Goal: Communication & Community: Answer question/provide support

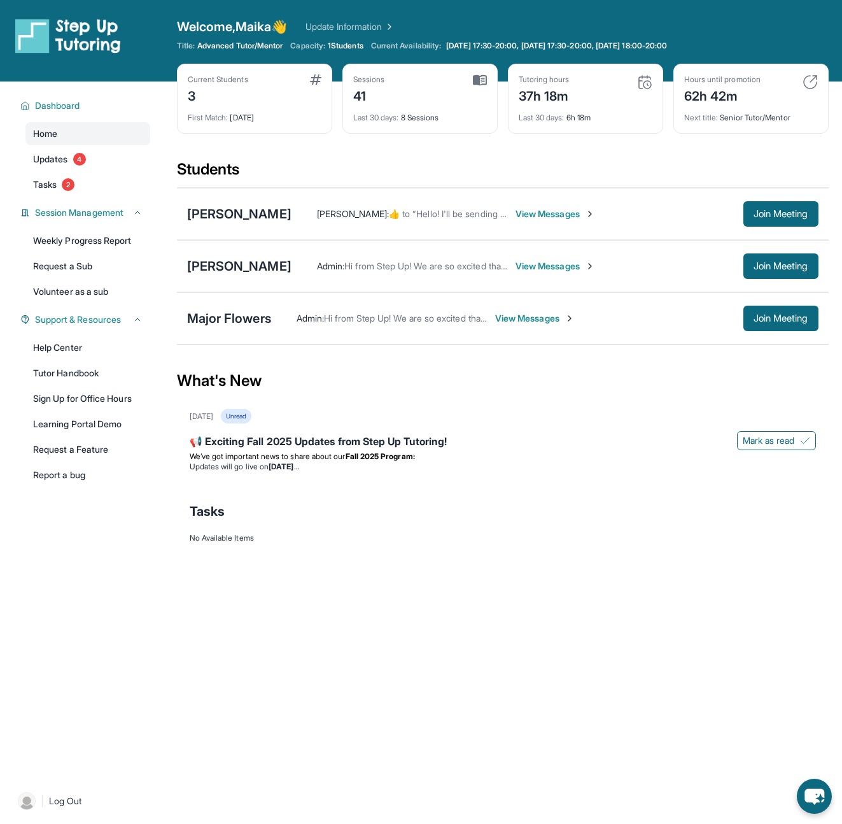
click at [580, 215] on span "View Messages" at bounding box center [556, 214] width 80 height 13
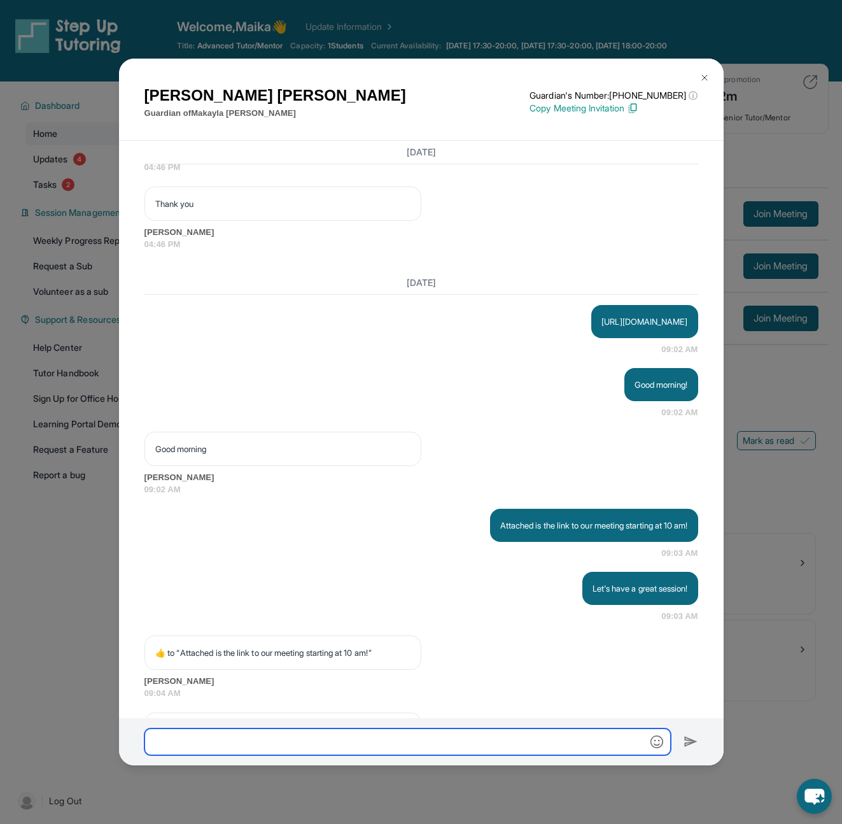
click at [360, 740] on input "text" at bounding box center [408, 741] width 527 height 27
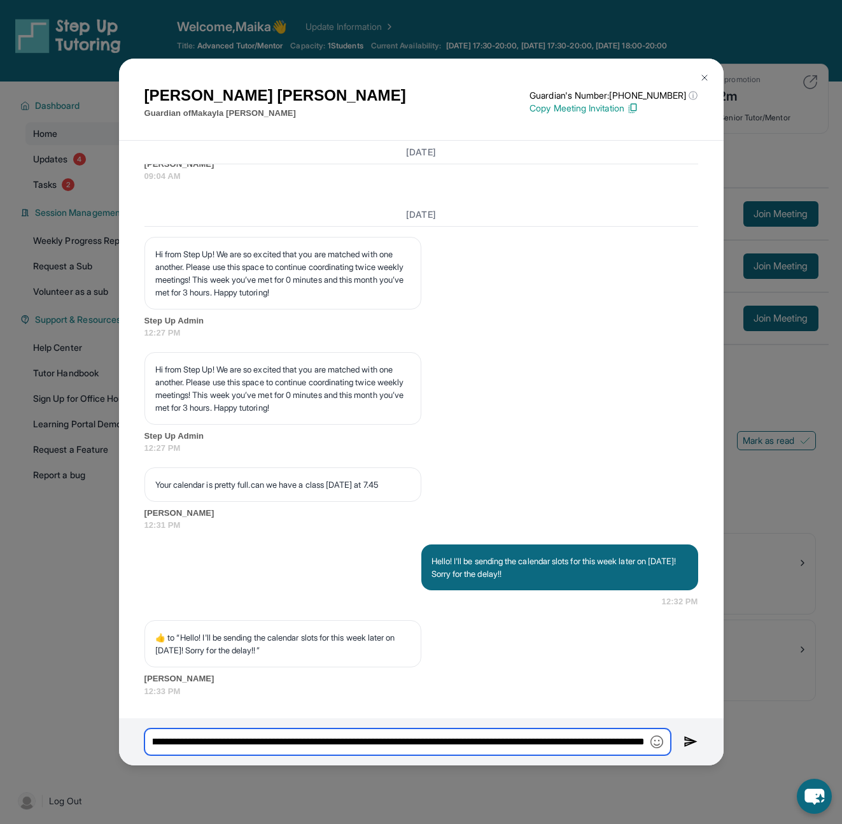
scroll to position [0, 276]
click at [430, 748] on input "**********" at bounding box center [408, 741] width 527 height 27
click at [402, 742] on input "**********" at bounding box center [408, 741] width 527 height 27
click at [402, 741] on input "**********" at bounding box center [408, 741] width 527 height 27
click at [401, 741] on input "**********" at bounding box center [408, 741] width 527 height 27
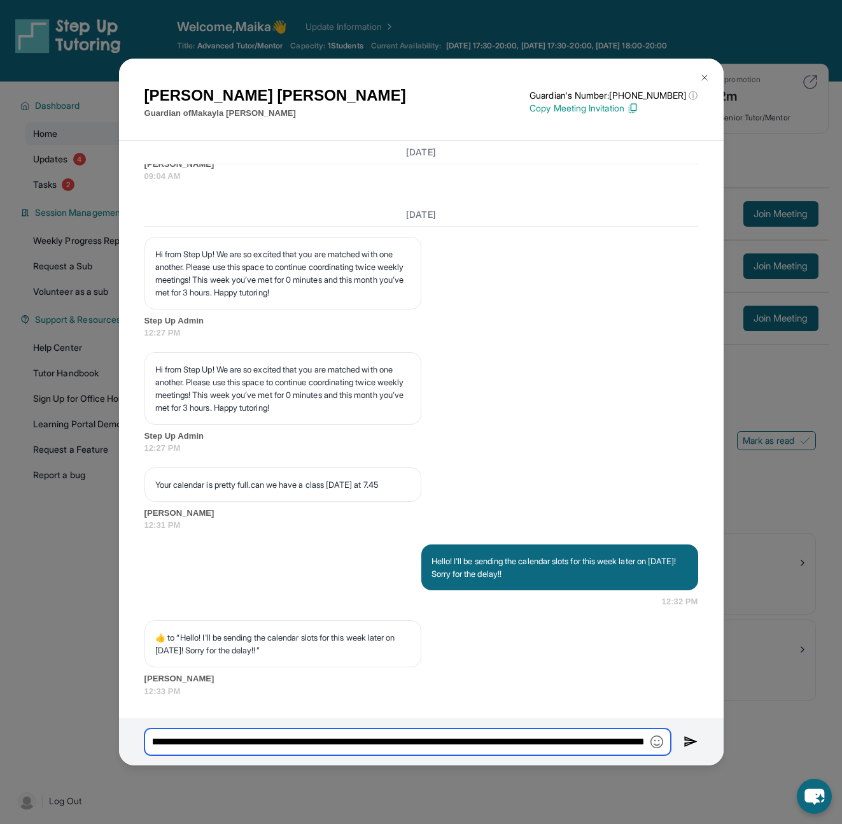
click at [398, 740] on input "**********" at bounding box center [408, 741] width 527 height 27
click at [577, 731] on input "**********" at bounding box center [408, 741] width 527 height 27
click at [646, 742] on input "**********" at bounding box center [408, 741] width 527 height 27
click at [642, 746] on input "**********" at bounding box center [408, 741] width 527 height 27
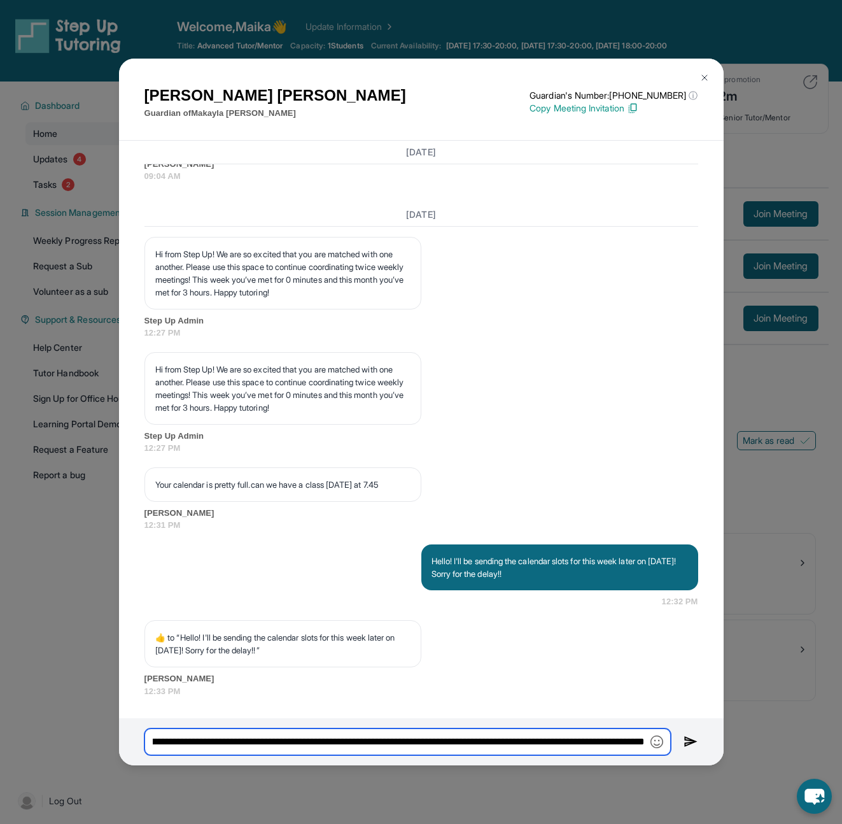
scroll to position [0, 912]
type input "**********"
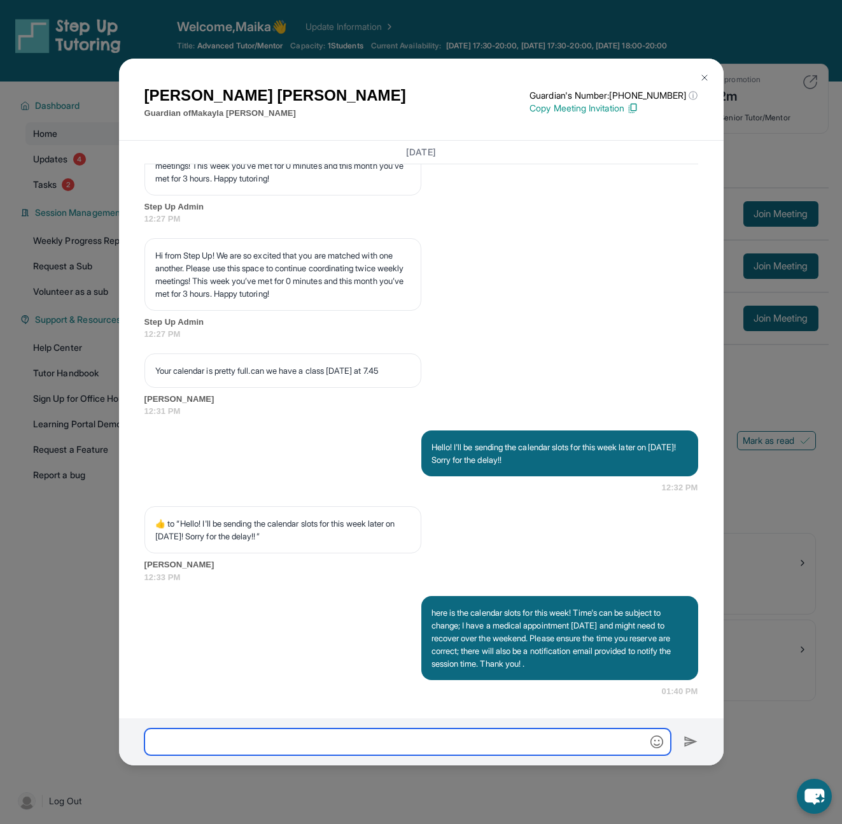
scroll to position [5505, 0]
paste input "**********"
type input "**********"
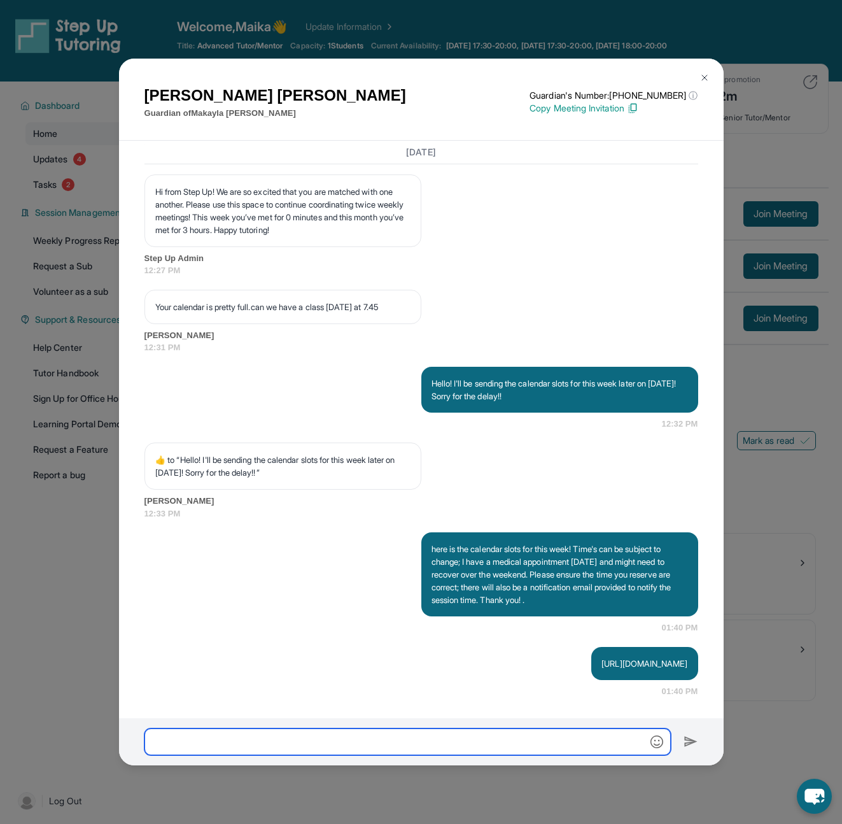
scroll to position [5568, 0]
drag, startPoint x: 629, startPoint y: 599, endPoint x: 420, endPoint y: 535, distance: 218.9
click at [421, 535] on div "here is the calendar slots for this week! Time's can be subject to change; I ha…" at bounding box center [559, 574] width 277 height 84
copy p "here is the calendar slots for this week! Time's can be subject to change; I ha…"
click at [702, 77] on img at bounding box center [705, 78] width 10 height 10
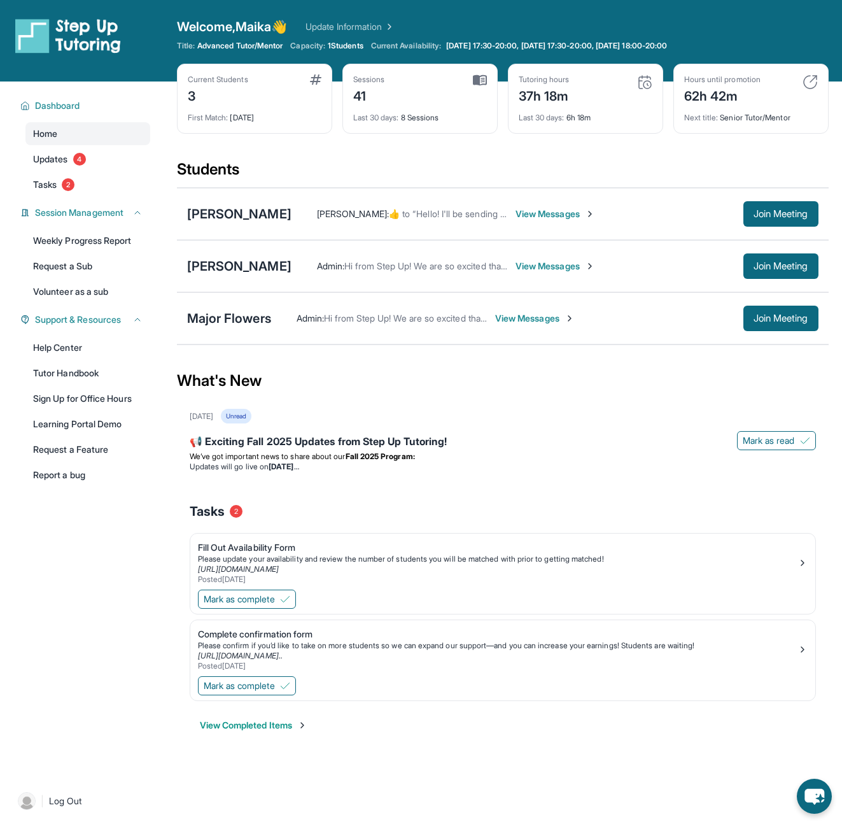
click at [521, 265] on span "View Messages" at bounding box center [556, 266] width 80 height 13
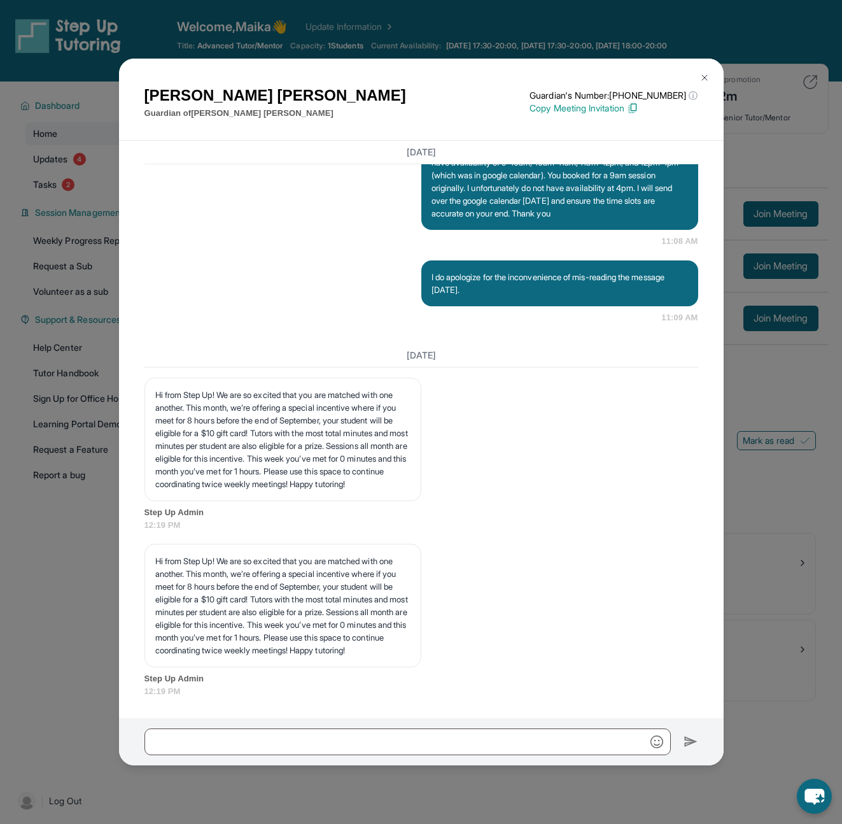
scroll to position [6775, 0]
click at [358, 732] on input "text" at bounding box center [408, 741] width 527 height 27
paste input "**********"
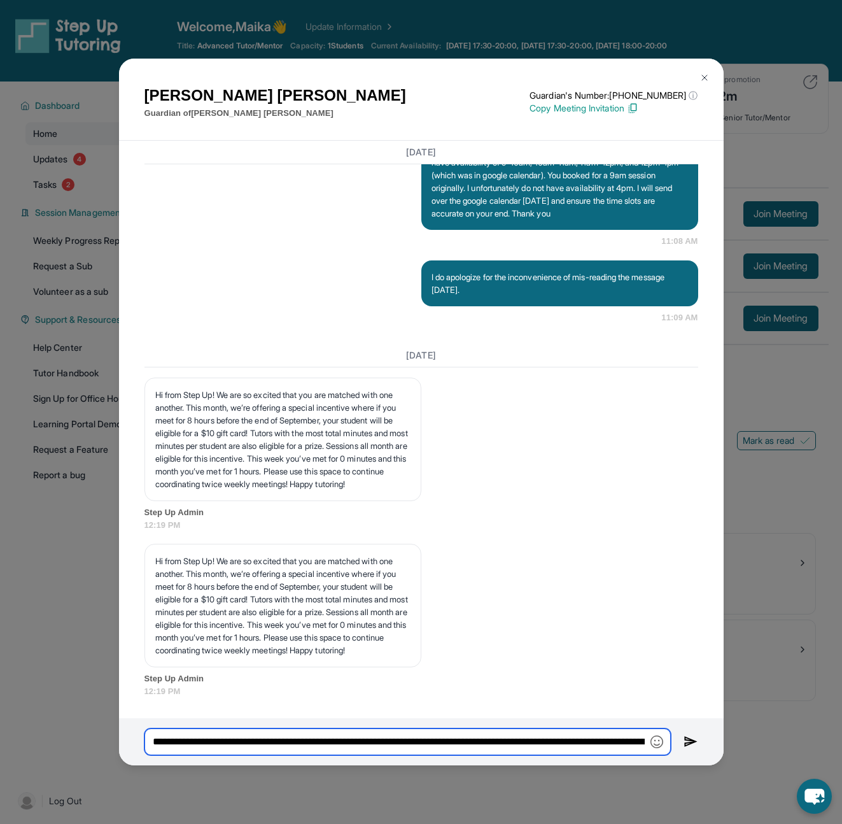
scroll to position [0, 917]
type input "**********"
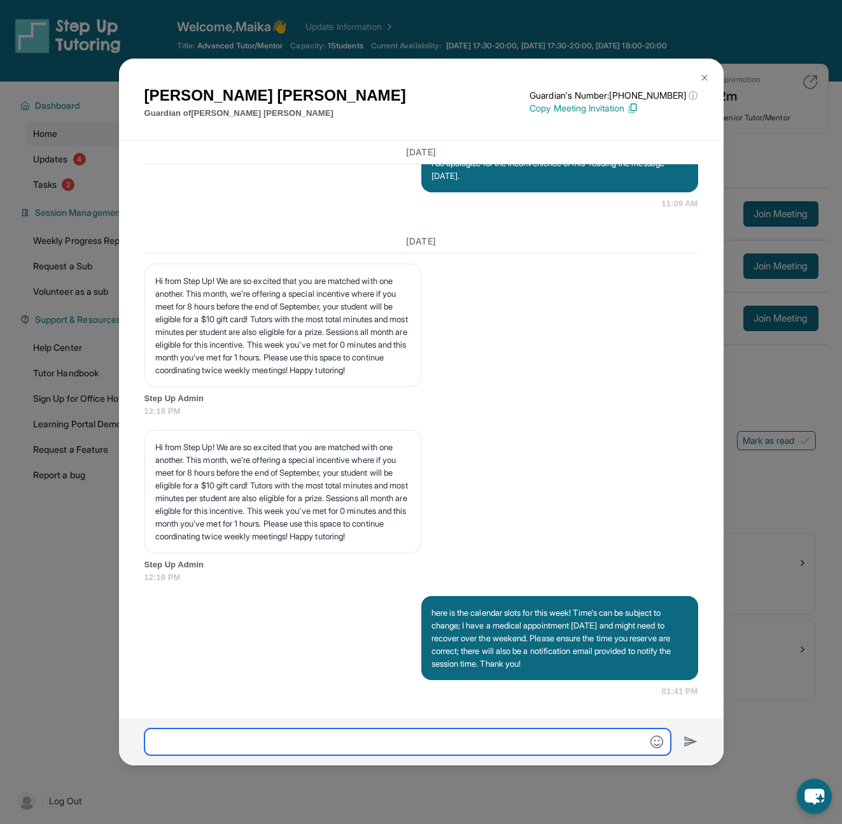
scroll to position [6889, 0]
paste input "**********"
type input "**********"
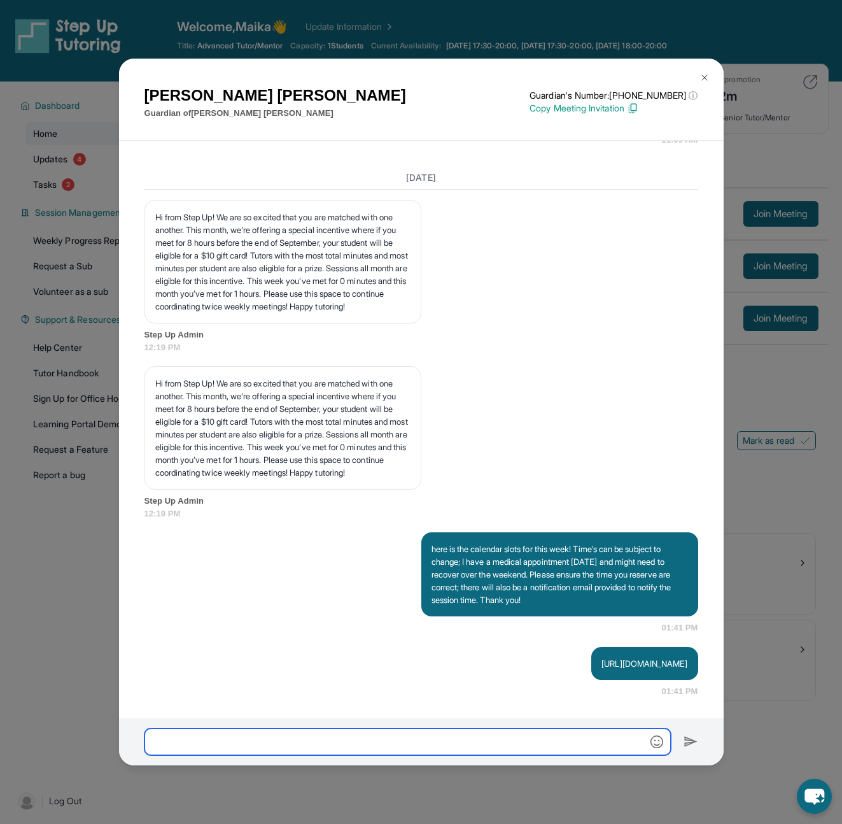
scroll to position [6952, 0]
click at [774, 283] on div "[PERSON_NAME] Guardian of [PERSON_NAME] Guardian's Number: [PHONE_NUMBER] ⓘ Thi…" at bounding box center [421, 412] width 842 height 824
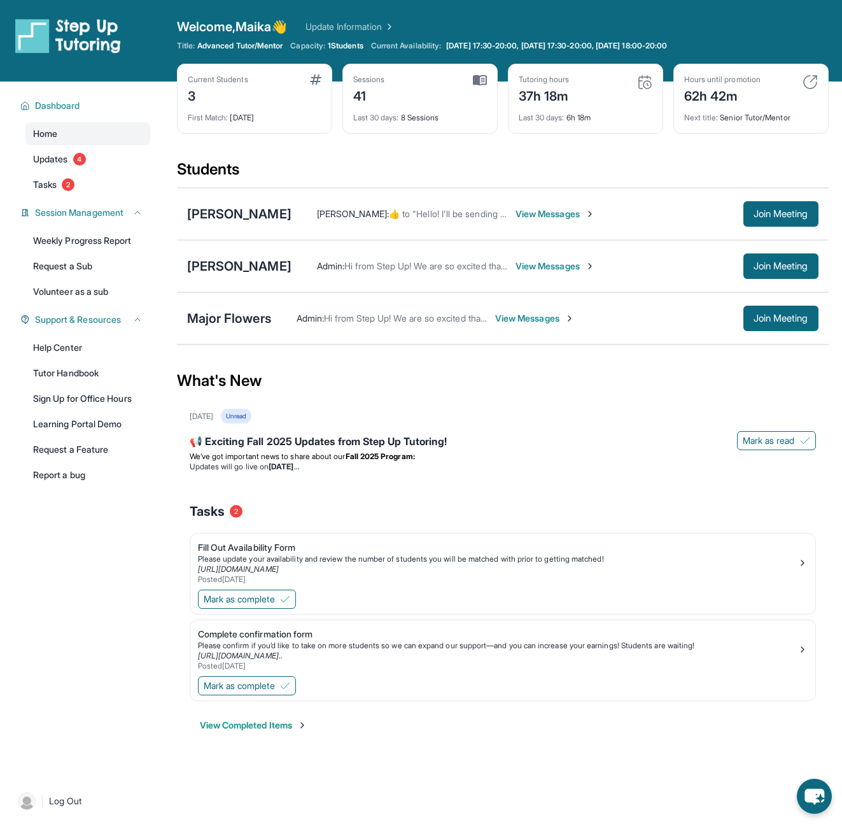
click at [538, 317] on span "View Messages" at bounding box center [535, 318] width 80 height 13
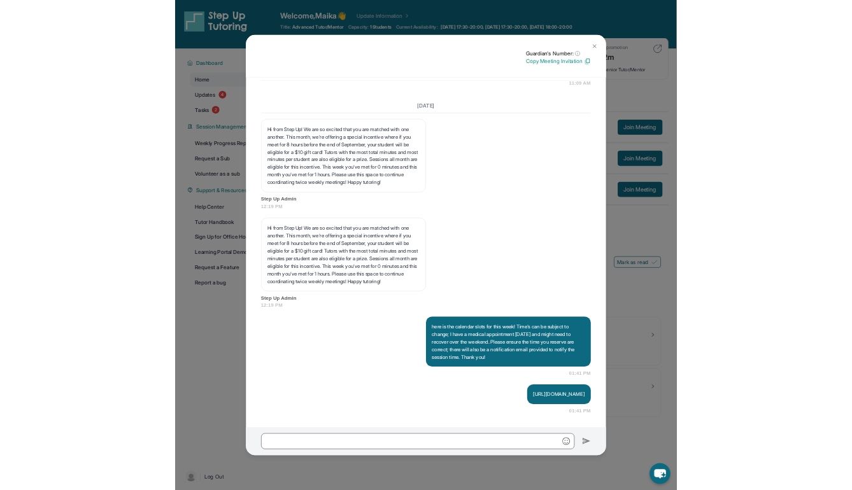
scroll to position [6620, 0]
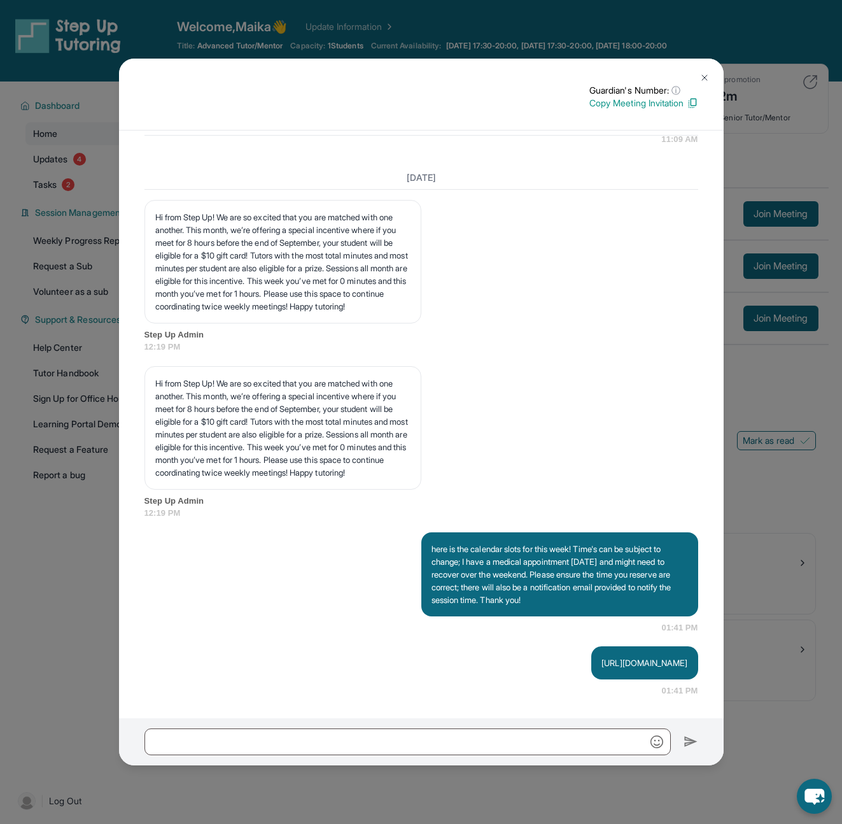
click at [833, 422] on div "Guardian's Number: ⓘ This isn't the guardian's real number — it's a private for…" at bounding box center [421, 412] width 842 height 824
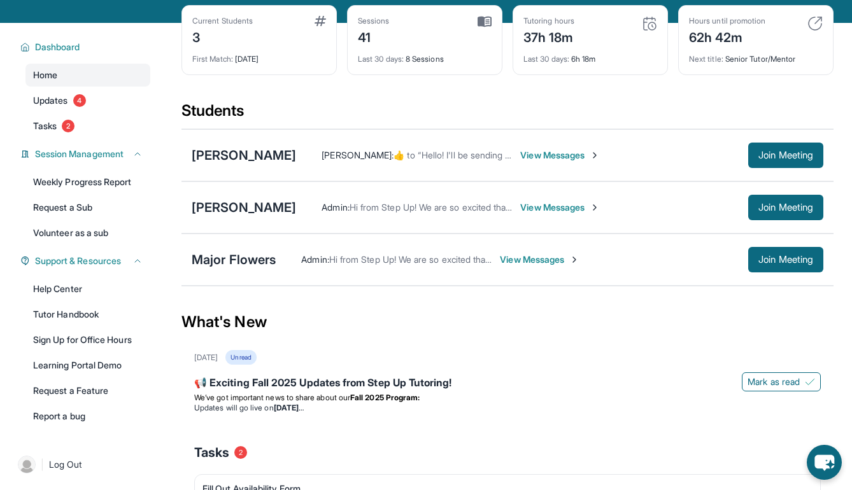
scroll to position [59, 0]
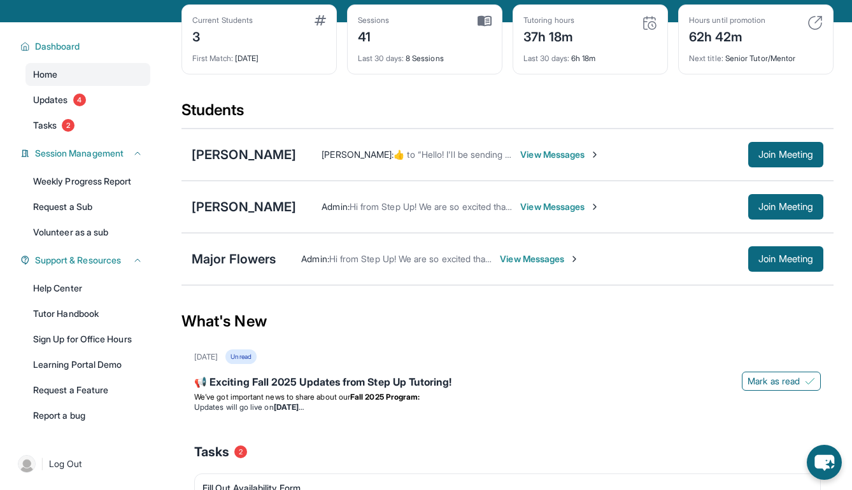
click at [459, 250] on div "Admin : Hi from Step Up! We are so excited that you are matched with one anothe…" at bounding box center [550, 258] width 548 height 25
click at [457, 276] on div "Major Flowers Admin : Hi from Step Up! We are so excited that you are matched w…" at bounding box center [507, 259] width 652 height 52
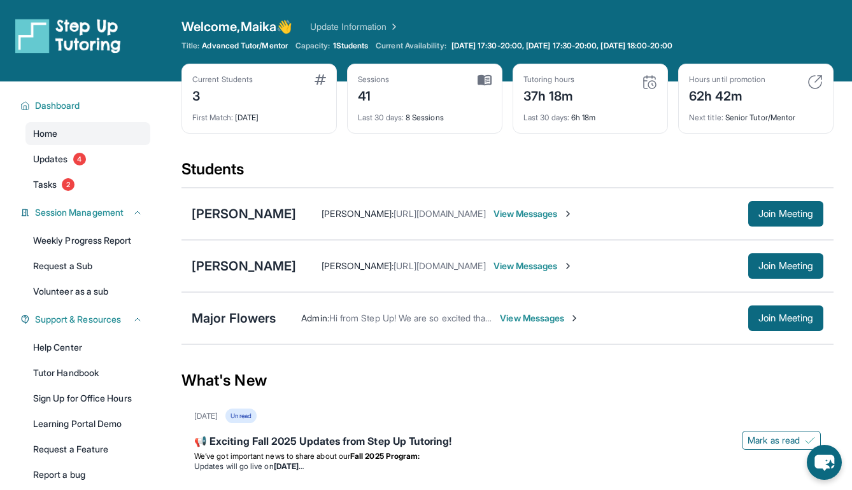
click at [523, 317] on span "View Messages" at bounding box center [540, 318] width 80 height 13
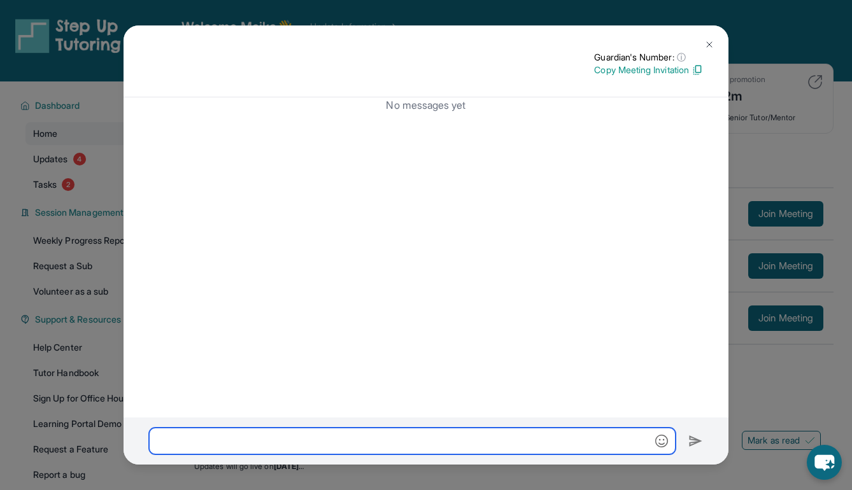
click at [435, 444] on input "text" at bounding box center [412, 441] width 527 height 27
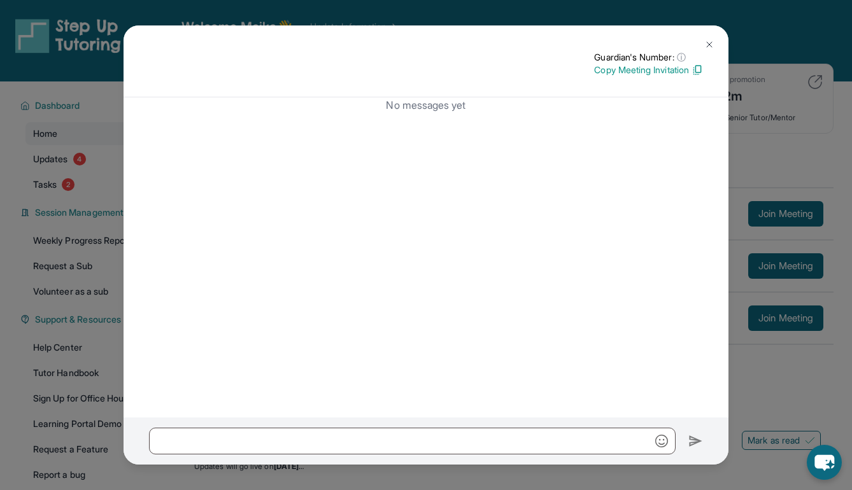
click at [717, 52] on button at bounding box center [708, 44] width 25 height 25
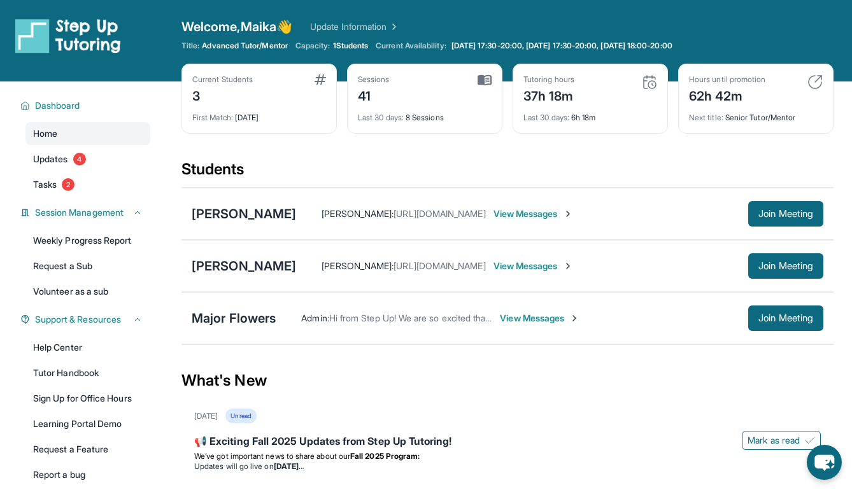
click at [513, 318] on span "View Messages" at bounding box center [540, 318] width 80 height 13
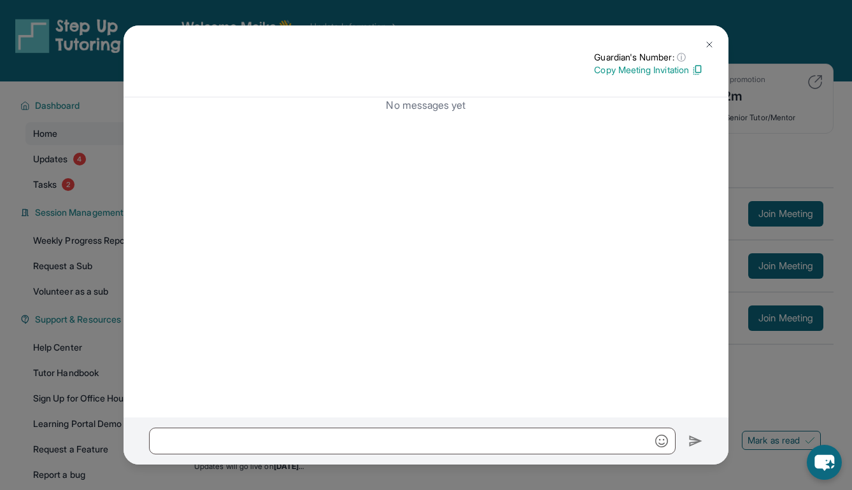
click at [717, 42] on button at bounding box center [708, 44] width 25 height 25
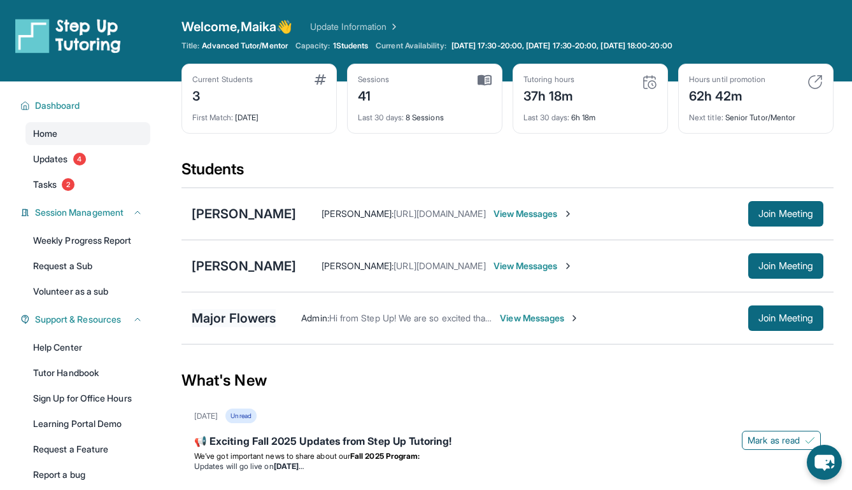
click at [217, 316] on div "Major Flowers" at bounding box center [234, 318] width 84 height 18
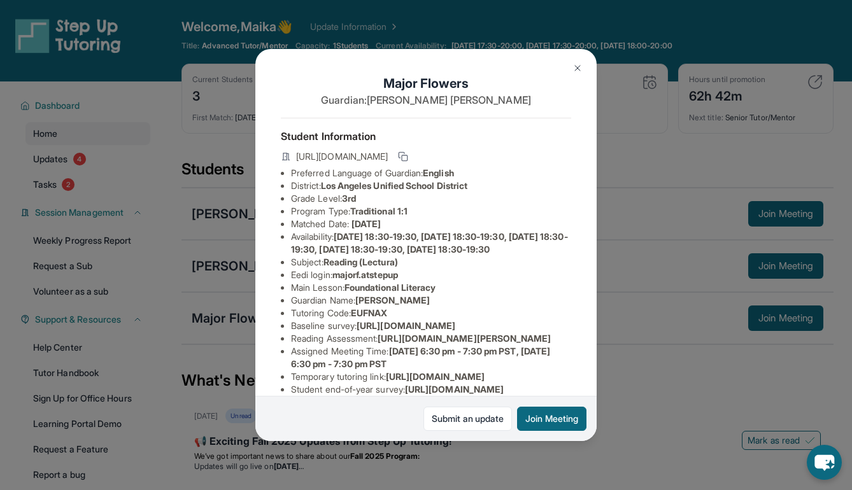
click at [631, 197] on div "Major Flowers Guardian: Rasheeda Zelaya Student Information https://student-por…" at bounding box center [426, 245] width 852 height 490
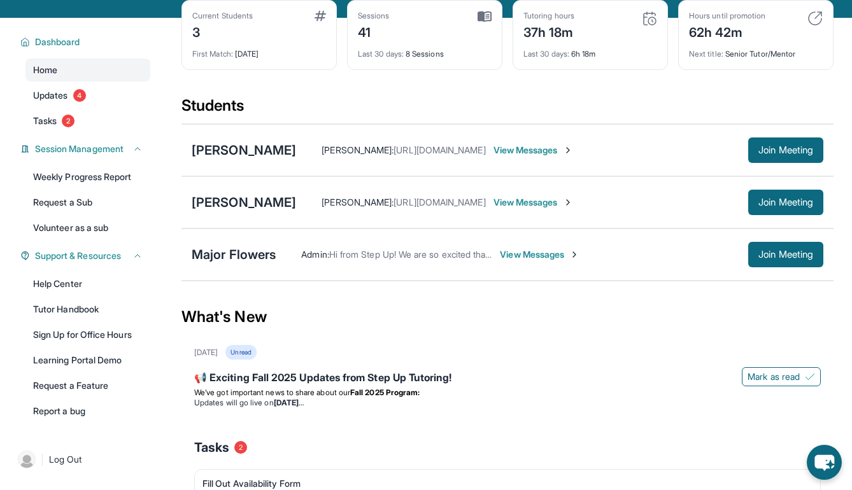
scroll to position [62, 0]
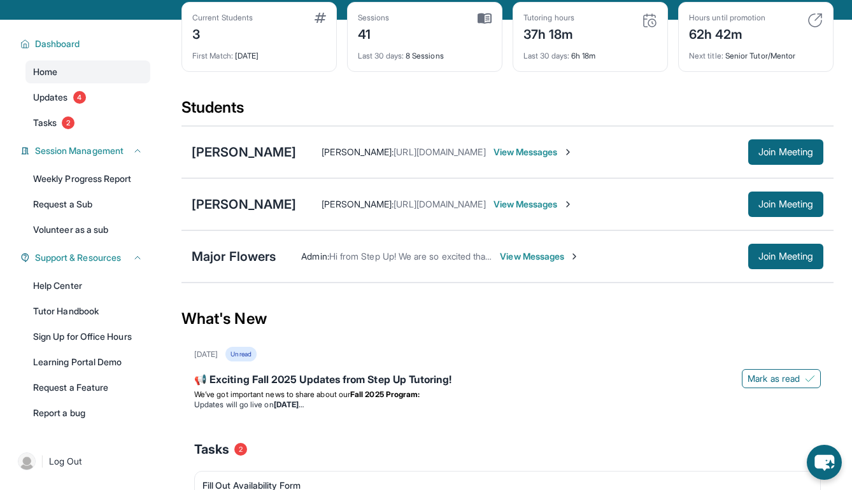
click at [549, 256] on span "View Messages" at bounding box center [540, 256] width 80 height 13
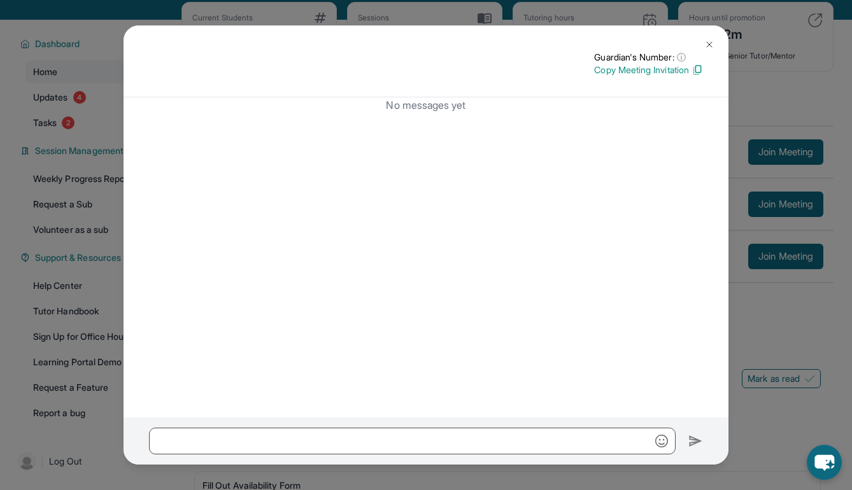
scroll to position [272, 0]
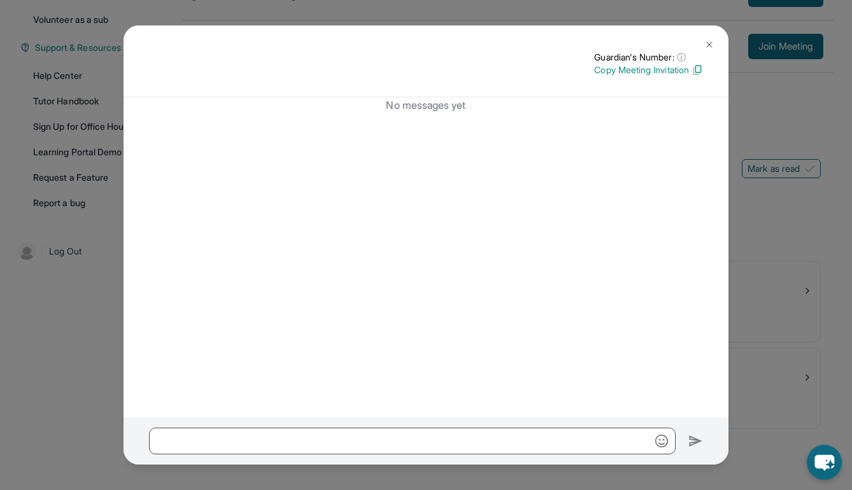
click at [714, 38] on button at bounding box center [708, 44] width 25 height 25
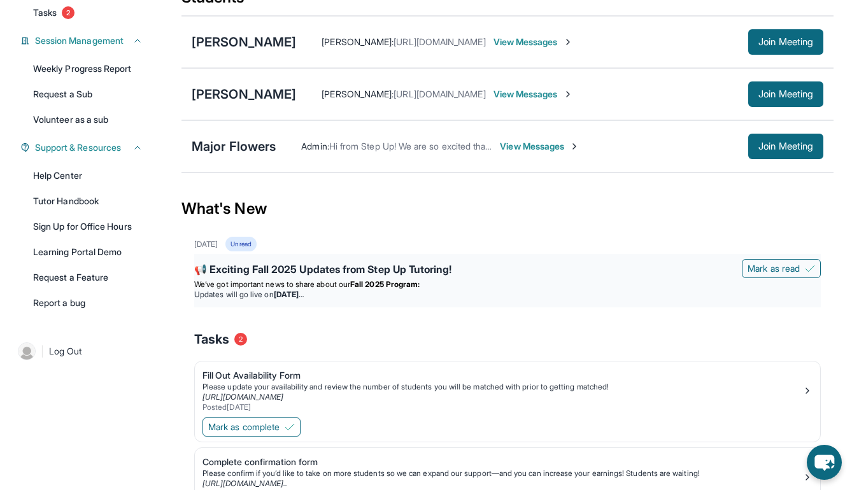
scroll to position [149, 0]
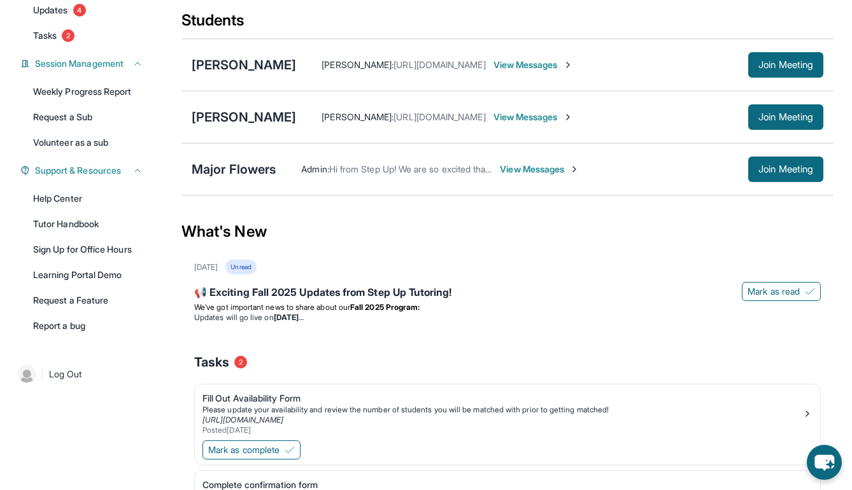
click at [570, 173] on span "View Messages" at bounding box center [540, 169] width 80 height 13
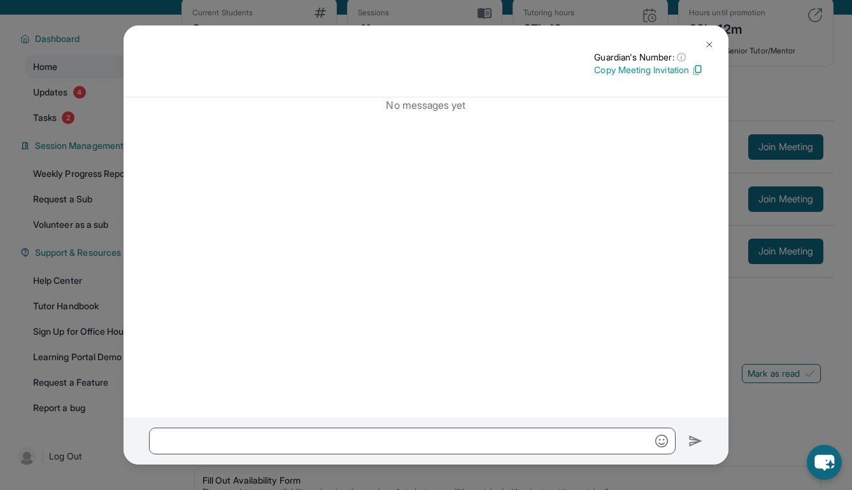
scroll to position [0, 0]
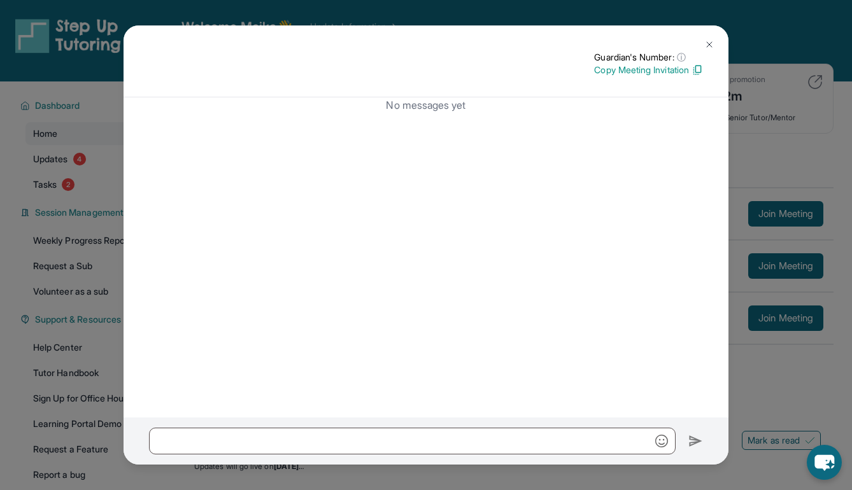
click at [704, 45] on img at bounding box center [709, 44] width 10 height 10
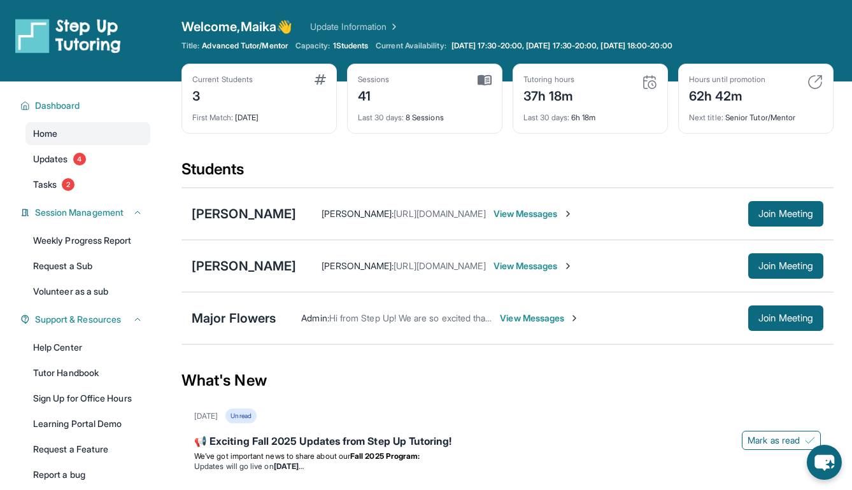
click at [535, 269] on span "View Messages" at bounding box center [533, 266] width 80 height 13
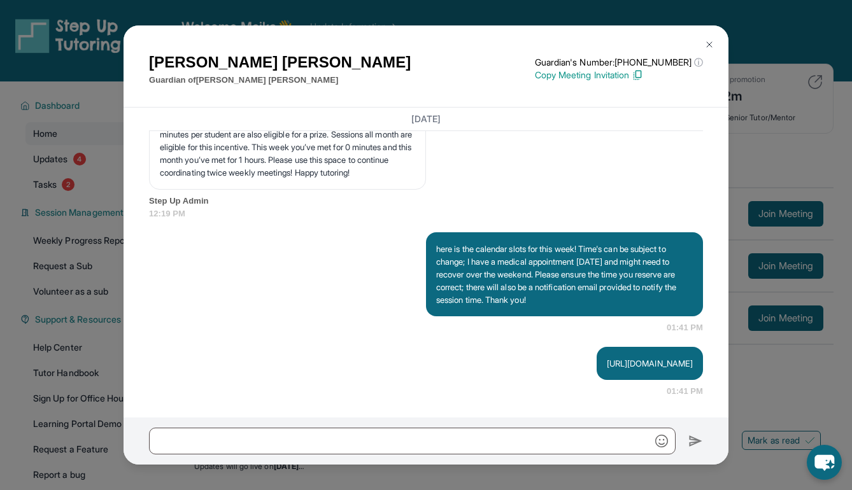
scroll to position [7207, 0]
click at [705, 41] on img at bounding box center [709, 44] width 10 height 10
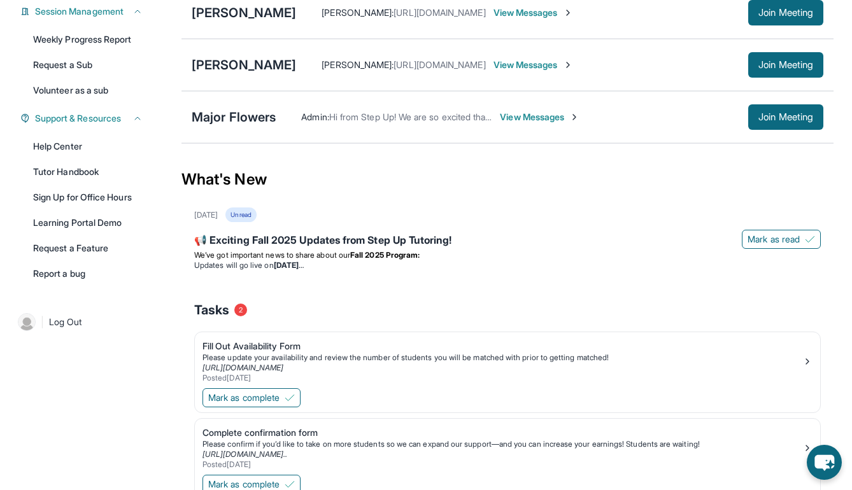
scroll to position [0, 0]
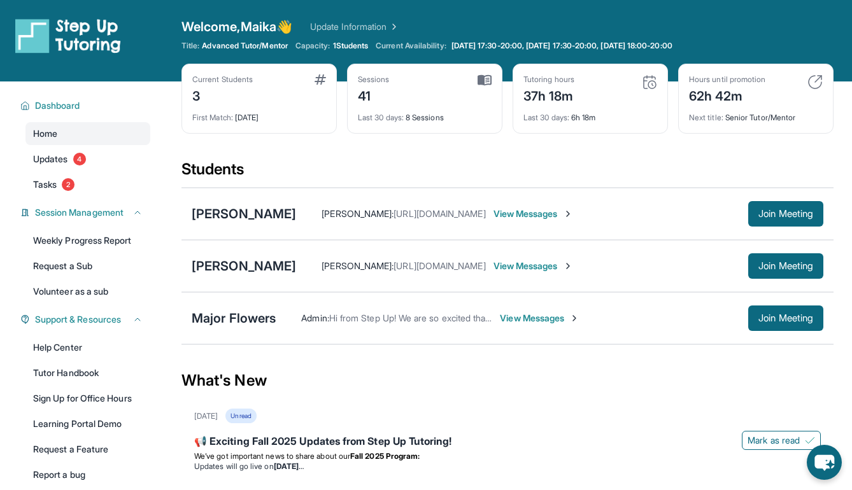
click at [542, 325] on div "Admin : Hi from Step Up! We are so excited that you are matched with one anothe…" at bounding box center [550, 318] width 548 height 25
click at [541, 323] on span "View Messages" at bounding box center [540, 318] width 80 height 13
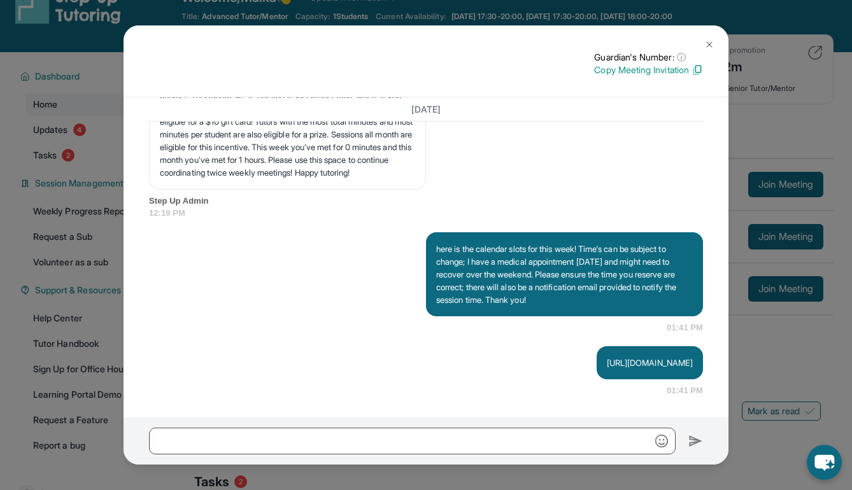
scroll to position [38, 0]
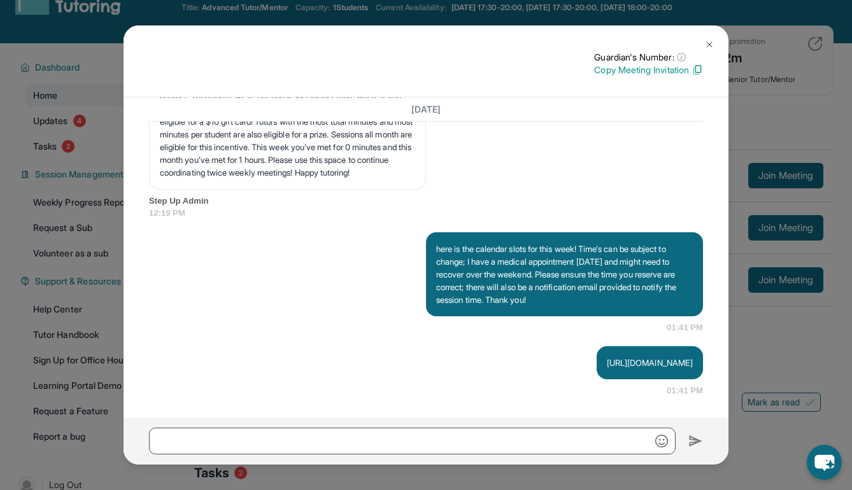
click at [709, 48] on img at bounding box center [709, 44] width 10 height 10
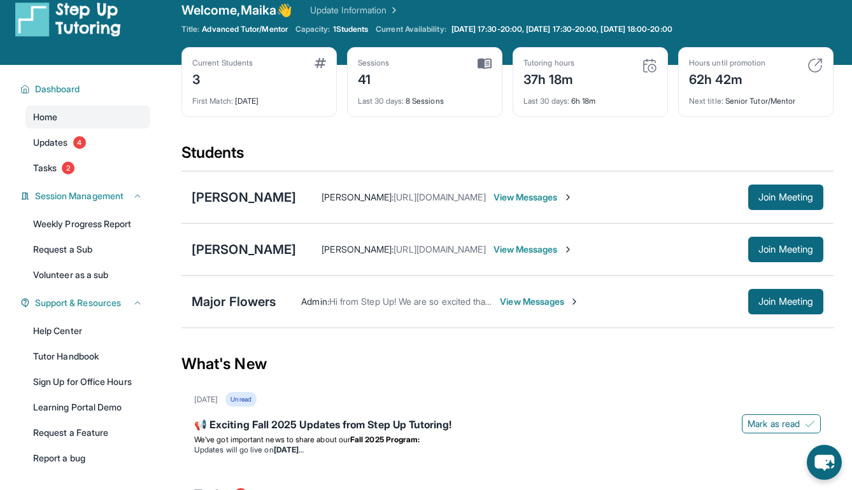
scroll to position [12, 0]
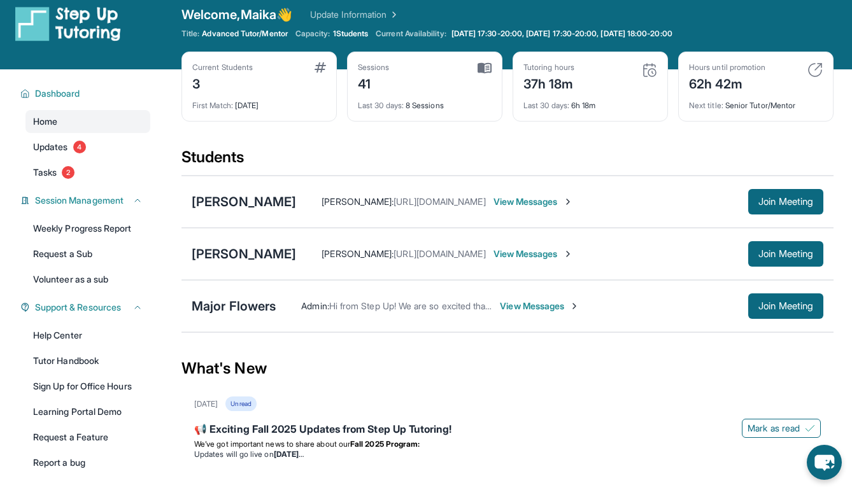
click at [525, 294] on div "Admin : Hi from Step Up! We are so excited that you are matched with one anothe…" at bounding box center [550, 305] width 548 height 25
click at [521, 308] on span "View Messages" at bounding box center [540, 306] width 80 height 13
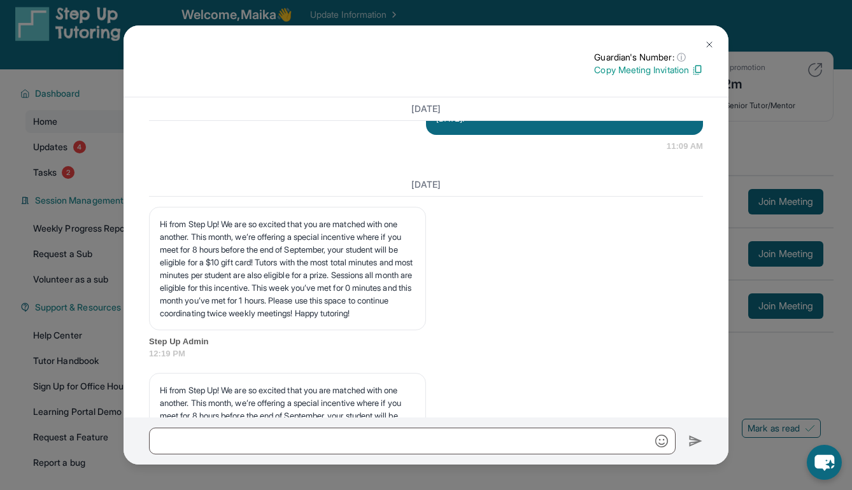
scroll to position [6358, 0]
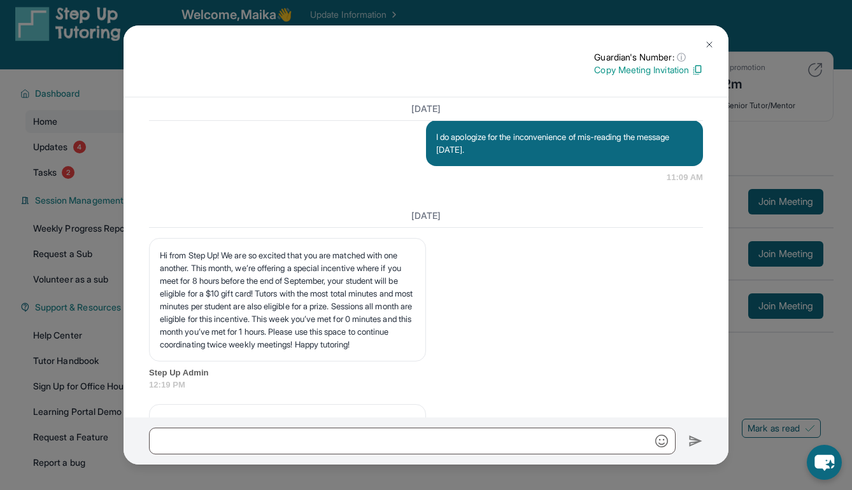
click at [714, 39] on img at bounding box center [709, 44] width 10 height 10
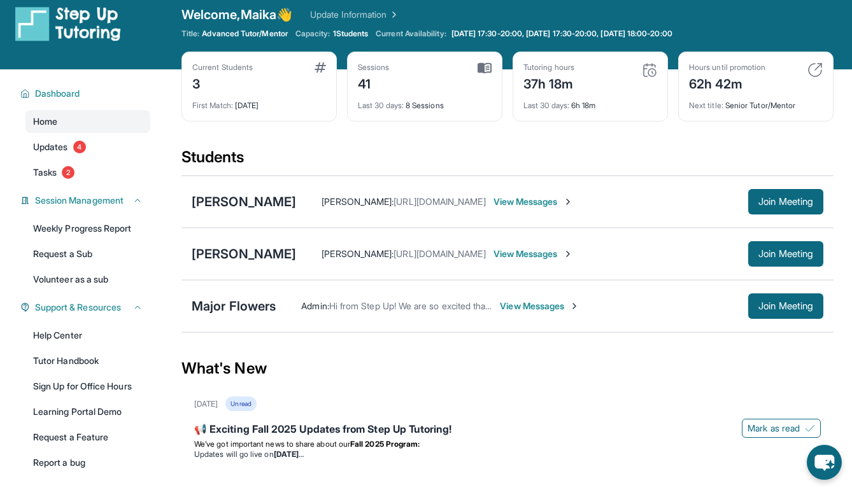
click at [814, 71] on img at bounding box center [814, 69] width 15 height 15
click at [816, 67] on img at bounding box center [814, 69] width 15 height 15
click at [739, 97] on div "Next title : Senior Tutor/Mentor" at bounding box center [756, 102] width 134 height 18
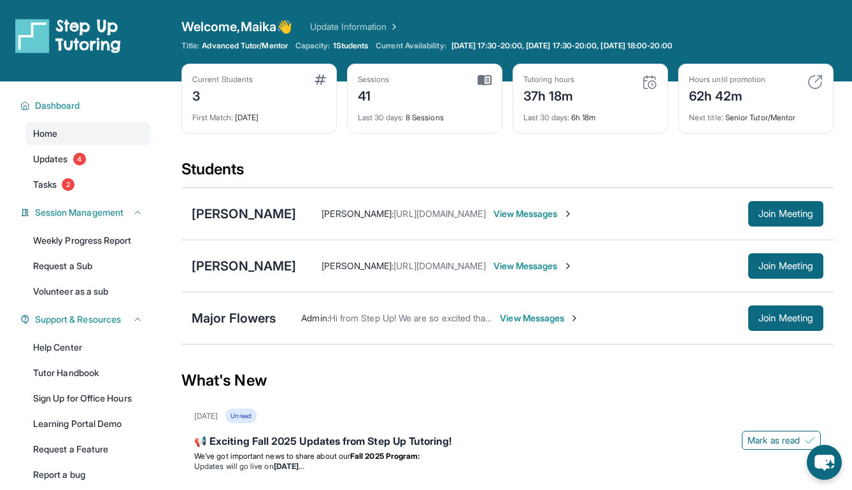
click at [654, 87] on img at bounding box center [649, 81] width 15 height 15
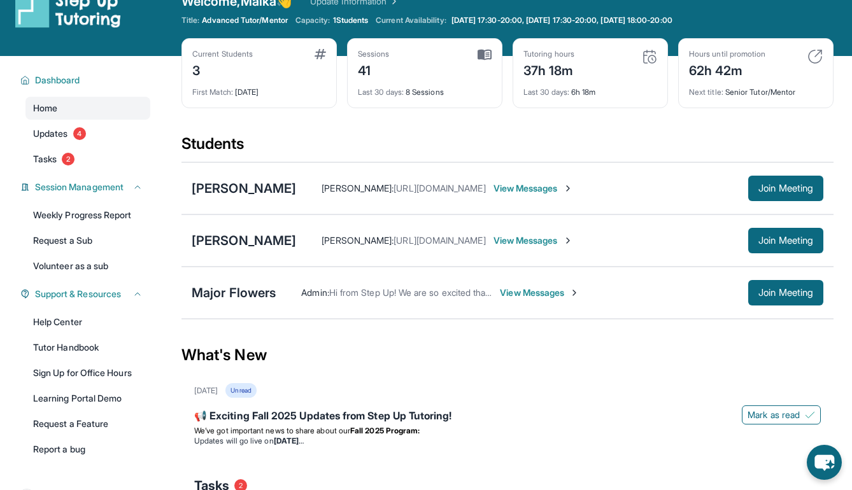
scroll to position [19, 0]
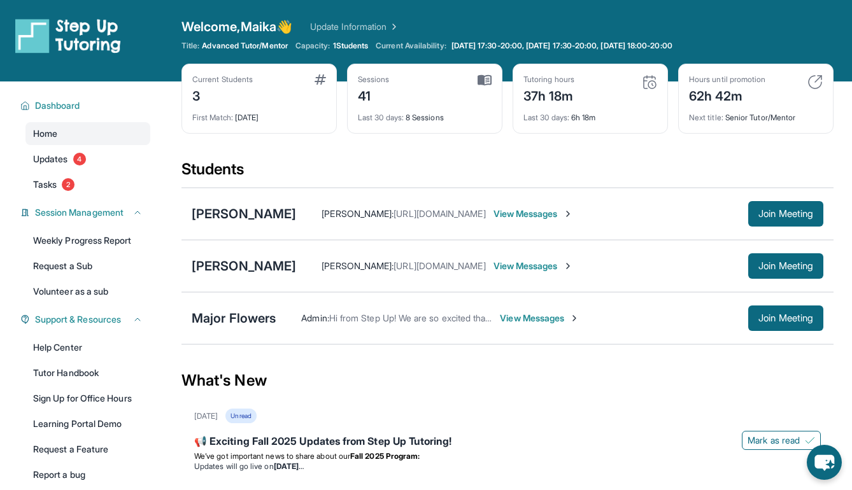
click at [514, 267] on span "View Messages" at bounding box center [533, 266] width 80 height 13
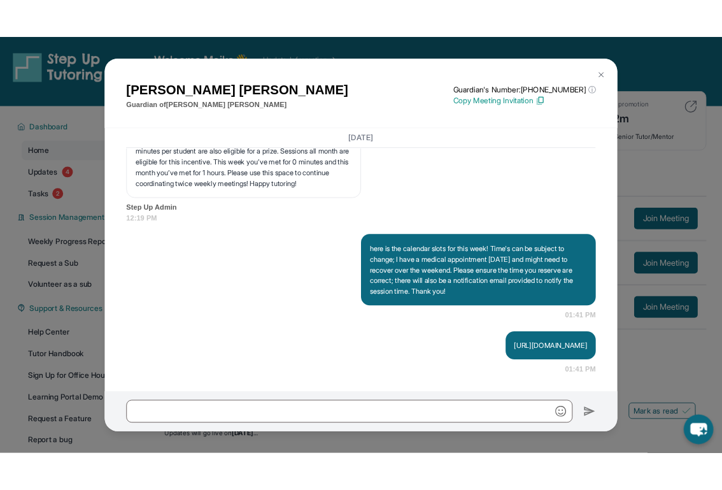
scroll to position [7190, 0]
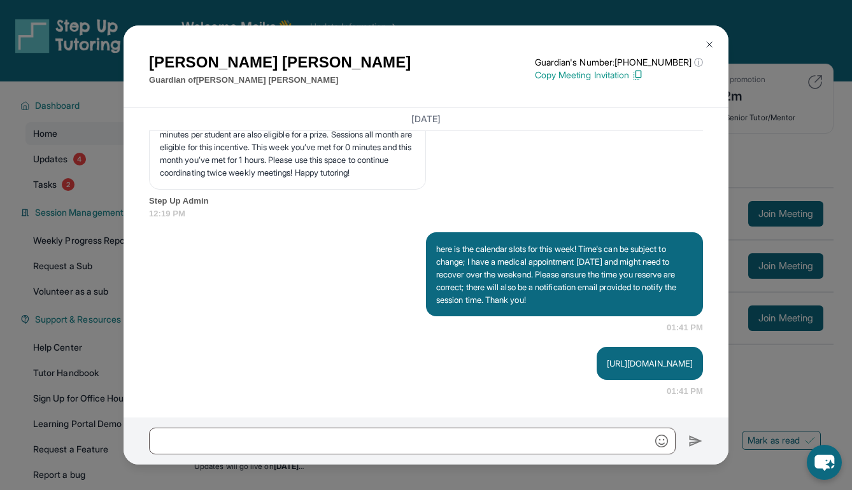
click at [587, 272] on p "here is the calendar slots for this week! Time's can be subject to change; I ha…" at bounding box center [564, 275] width 257 height 64
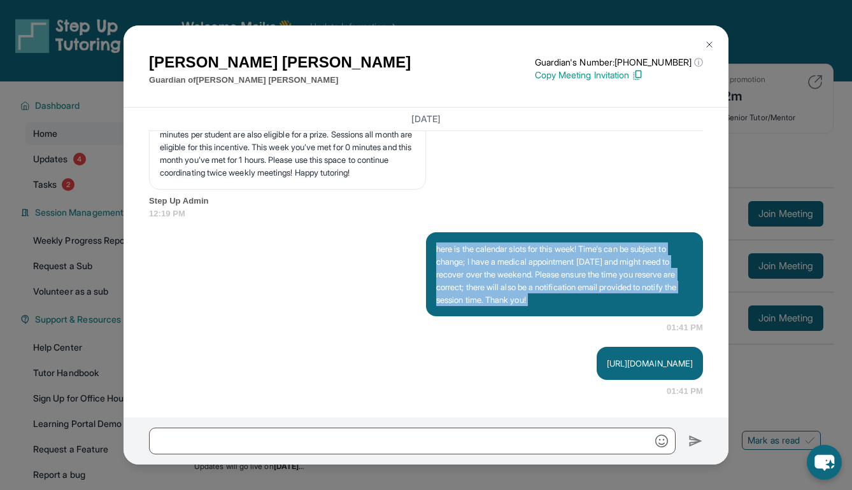
click at [587, 272] on p "here is the calendar slots for this week! Time's can be subject to change; I ha…" at bounding box center [564, 275] width 257 height 64
copy p "here is the calendar slots for this week! Time's can be subject to change; I ha…"
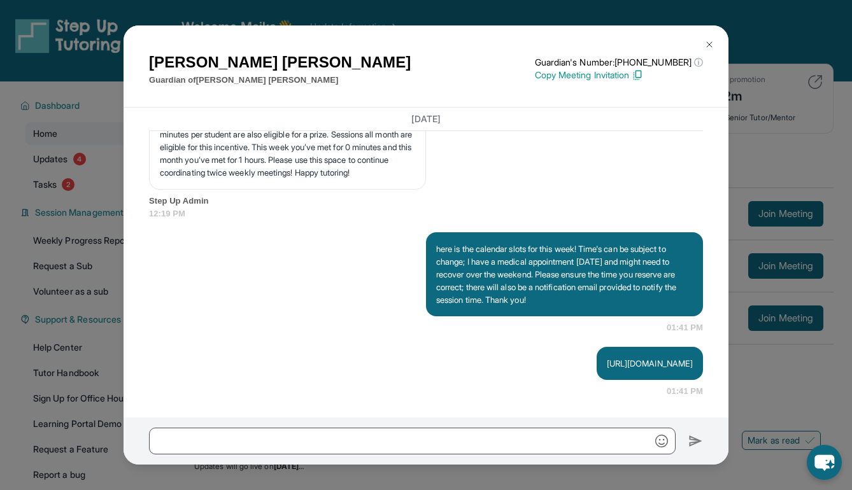
click at [592, 288] on p "here is the calendar slots for this week! Time's can be subject to change; I ha…" at bounding box center [564, 275] width 257 height 64
drag, startPoint x: 597, startPoint y: 266, endPoint x: 623, endPoint y: 313, distance: 53.3
click at [623, 306] on p "here is the calendar slots for this week! Time's can be subject to change; I ha…" at bounding box center [564, 275] width 257 height 64
copy p "ime's can be subject to change; I have a medical appointment this Friday and mi…"
click at [607, 370] on p "[URL][DOMAIN_NAME]" at bounding box center [650, 363] width 86 height 13
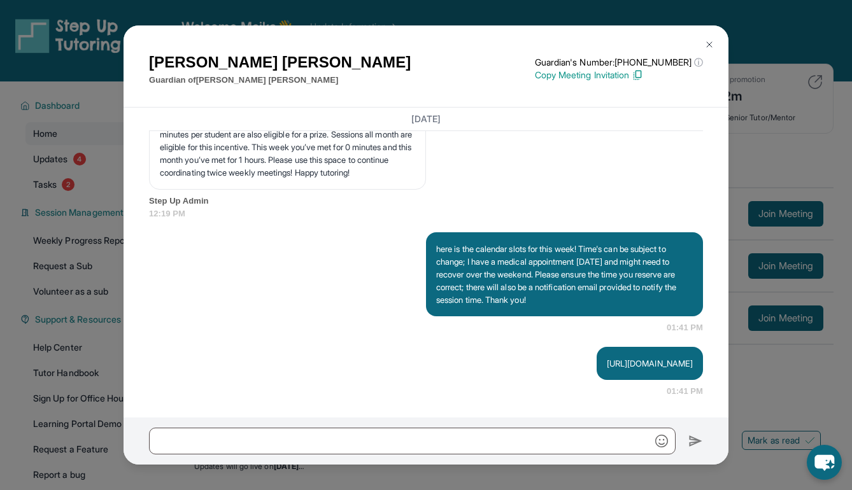
click at [706, 40] on img at bounding box center [709, 44] width 10 height 10
